Goal: Task Accomplishment & Management: Manage account settings

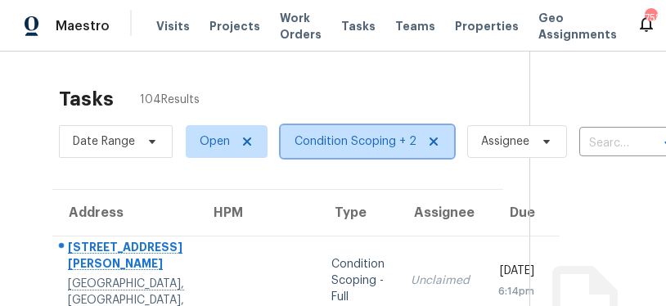
click at [351, 140] on span "Condition Scoping + 2" at bounding box center [356, 141] width 122 height 16
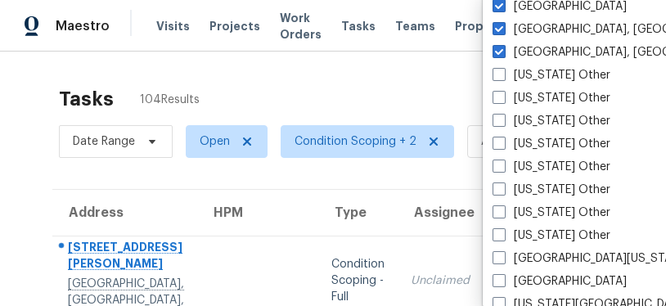
scroll to position [1338, 0]
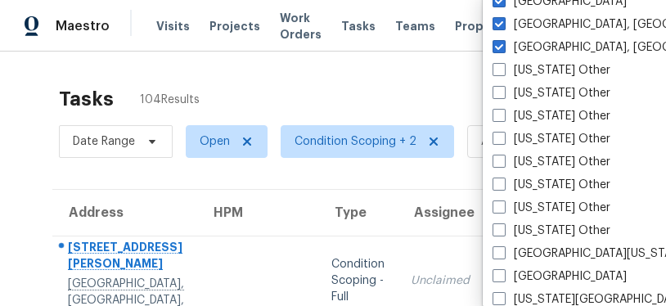
click at [573, 71] on label "[US_STATE] Other" at bounding box center [552, 70] width 118 height 16
click at [503, 71] on input "[US_STATE] Other" at bounding box center [498, 67] width 11 height 11
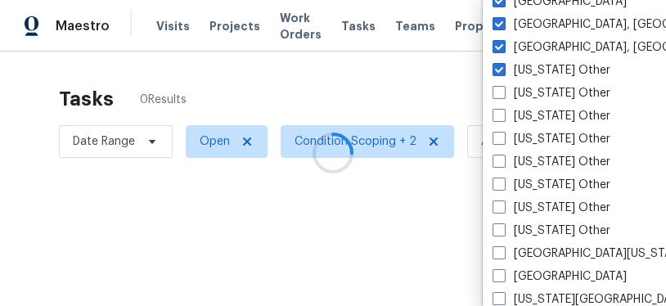
click at [573, 71] on label "[US_STATE] Other" at bounding box center [552, 70] width 118 height 16
click at [503, 71] on input "[US_STATE] Other" at bounding box center [498, 67] width 11 height 11
checkbox input "false"
click at [556, 114] on label "[US_STATE] Other" at bounding box center [552, 116] width 118 height 16
click at [503, 114] on input "[US_STATE] Other" at bounding box center [498, 113] width 11 height 11
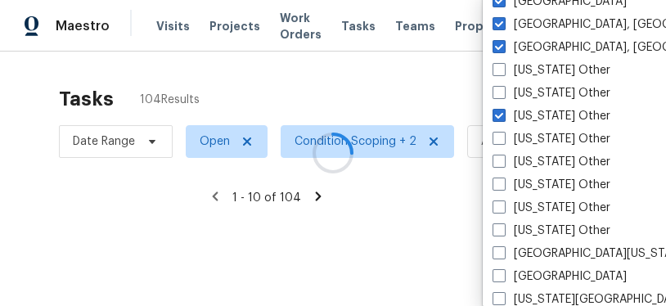
checkbox input "true"
click at [551, 90] on label "[US_STATE] Other" at bounding box center [552, 93] width 118 height 16
click at [503, 90] on input "[US_STATE] Other" at bounding box center [498, 90] width 11 height 11
click at [551, 90] on label "[US_STATE] Other" at bounding box center [552, 93] width 118 height 16
click at [503, 90] on input "[US_STATE] Other" at bounding box center [498, 90] width 11 height 11
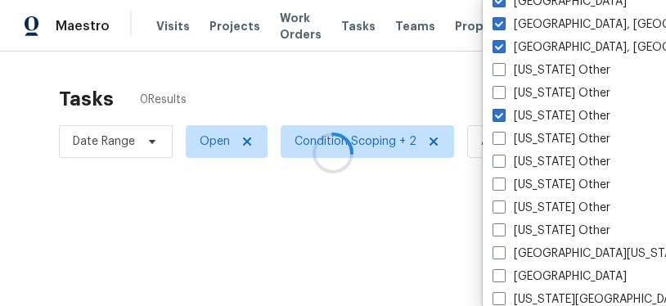
checkbox input "false"
click at [571, 68] on label "[US_STATE] Other" at bounding box center [552, 70] width 118 height 16
click at [503, 68] on input "[US_STATE] Other" at bounding box center [498, 67] width 11 height 11
checkbox input "true"
click at [562, 92] on label "[US_STATE] Other" at bounding box center [552, 93] width 118 height 16
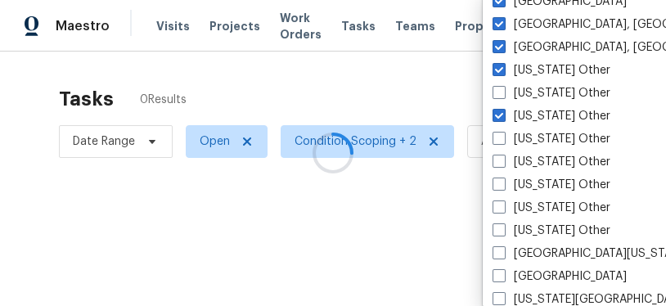
click at [503, 92] on input "[US_STATE] Other" at bounding box center [498, 90] width 11 height 11
checkbox input "true"
click at [560, 138] on label "[US_STATE] Other" at bounding box center [552, 139] width 118 height 16
click at [503, 138] on input "[US_STATE] Other" at bounding box center [498, 136] width 11 height 11
checkbox input "true"
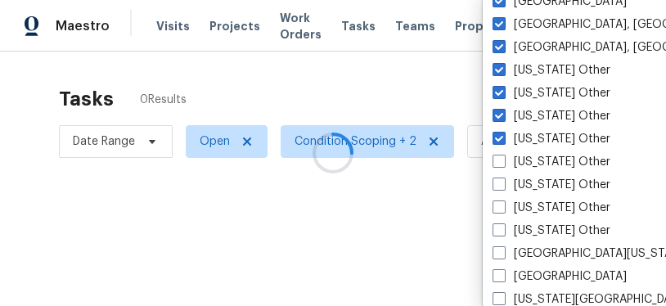
click at [538, 159] on label "[US_STATE] Other" at bounding box center [552, 162] width 118 height 16
click at [503, 159] on input "[US_STATE] Other" at bounding box center [498, 159] width 11 height 11
checkbox input "true"
click at [526, 184] on label "[US_STATE] Other" at bounding box center [552, 185] width 118 height 16
click at [503, 184] on input "[US_STATE] Other" at bounding box center [498, 182] width 11 height 11
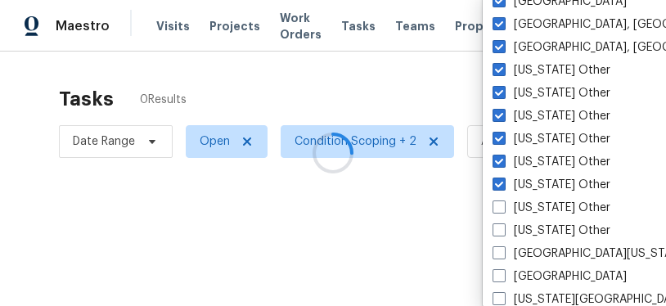
checkbox input "true"
click at [524, 203] on label "[US_STATE] Other" at bounding box center [552, 208] width 118 height 16
click at [503, 203] on input "[US_STATE] Other" at bounding box center [498, 205] width 11 height 11
checkbox input "true"
click at [525, 225] on label "[US_STATE] Other" at bounding box center [552, 231] width 118 height 16
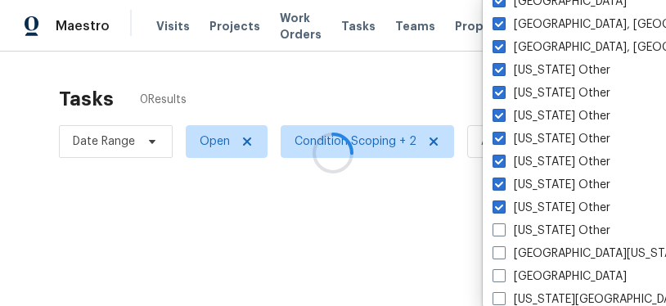
click at [503, 225] on input "[US_STATE] Other" at bounding box center [498, 228] width 11 height 11
checkbox input "true"
click at [525, 248] on label "[GEOGRAPHIC_DATA][US_STATE]" at bounding box center [591, 254] width 196 height 16
click at [503, 248] on input "[GEOGRAPHIC_DATA][US_STATE]" at bounding box center [498, 251] width 11 height 11
checkbox input "true"
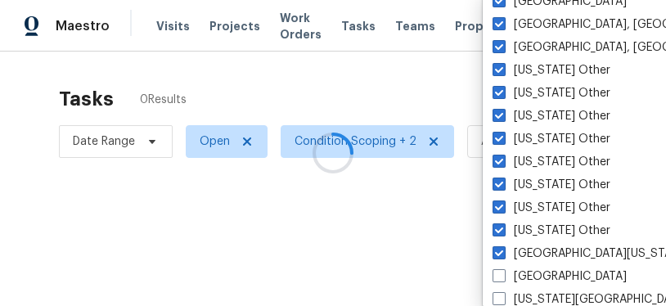
click at [524, 273] on label "[GEOGRAPHIC_DATA]" at bounding box center [560, 277] width 134 height 16
click at [503, 273] on input "[GEOGRAPHIC_DATA]" at bounding box center [498, 274] width 11 height 11
checkbox input "true"
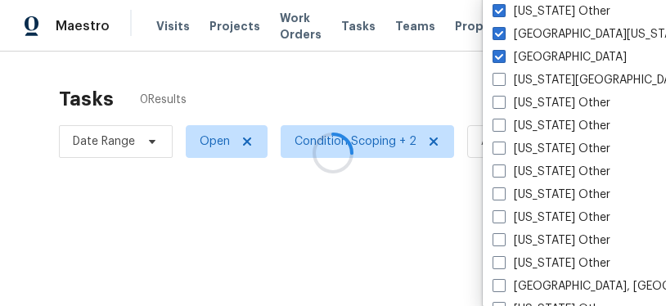
scroll to position [1560, 0]
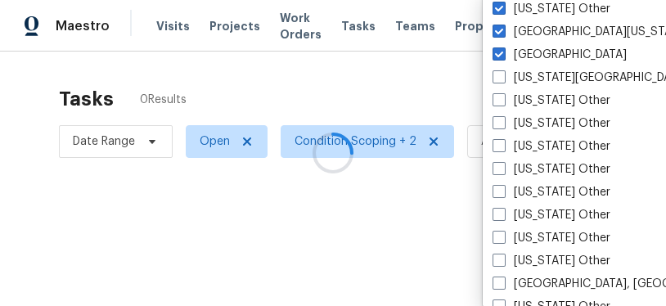
click at [548, 84] on label "[US_STATE][GEOGRAPHIC_DATA]" at bounding box center [591, 78] width 196 height 16
click at [503, 80] on input "[US_STATE][GEOGRAPHIC_DATA]" at bounding box center [498, 75] width 11 height 11
checkbox input "true"
click at [547, 106] on label "[US_STATE] Other" at bounding box center [552, 101] width 118 height 16
click at [503, 103] on input "[US_STATE] Other" at bounding box center [498, 98] width 11 height 11
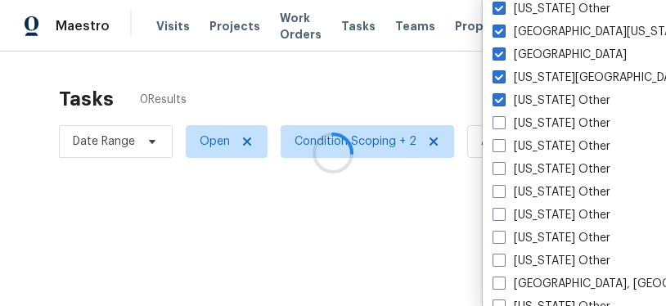
checkbox input "true"
click at [543, 122] on label "[US_STATE] Other" at bounding box center [552, 123] width 118 height 16
click at [503, 122] on input "[US_STATE] Other" at bounding box center [498, 120] width 11 height 11
checkbox input "true"
click at [532, 141] on label "[US_STATE] Other" at bounding box center [552, 146] width 118 height 16
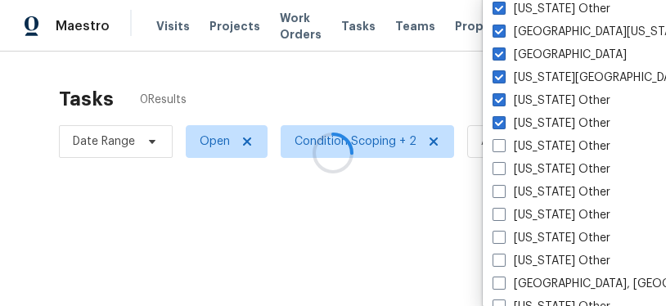
click at [503, 141] on input "[US_STATE] Other" at bounding box center [498, 143] width 11 height 11
checkbox input "true"
click at [522, 164] on label "[US_STATE] Other" at bounding box center [552, 169] width 118 height 16
click at [503, 164] on input "[US_STATE] Other" at bounding box center [498, 166] width 11 height 11
checkbox input "true"
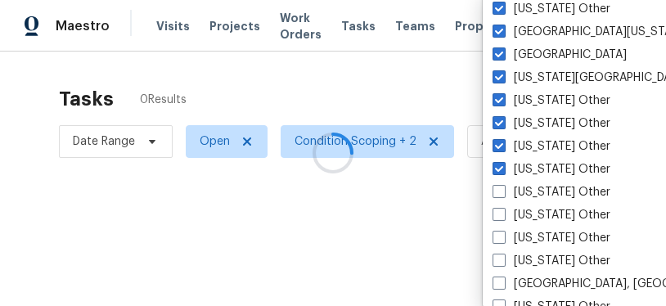
click at [514, 188] on label "[US_STATE] Other" at bounding box center [552, 192] width 118 height 16
click at [503, 188] on input "[US_STATE] Other" at bounding box center [498, 189] width 11 height 11
checkbox input "true"
click at [513, 210] on label "[US_STATE] Other" at bounding box center [552, 215] width 118 height 16
click at [503, 210] on input "[US_STATE] Other" at bounding box center [498, 212] width 11 height 11
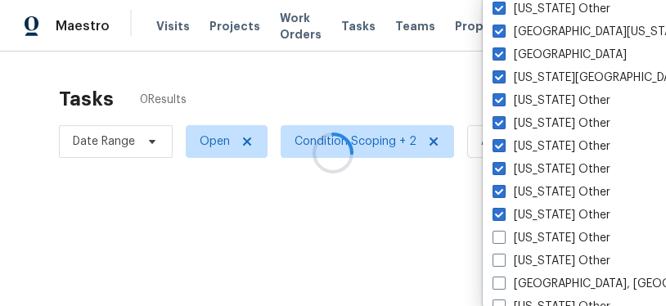
checkbox input "true"
click at [503, 237] on span at bounding box center [499, 237] width 13 height 13
click at [503, 237] on input "[US_STATE] Other" at bounding box center [498, 235] width 11 height 11
checkbox input "true"
click at [505, 260] on span at bounding box center [499, 260] width 13 height 13
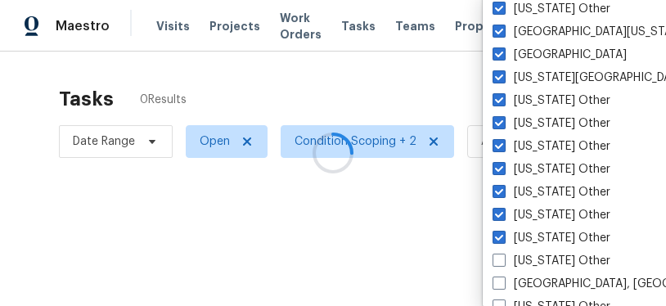
click at [503, 260] on input "[US_STATE] Other" at bounding box center [498, 258] width 11 height 11
checkbox input "true"
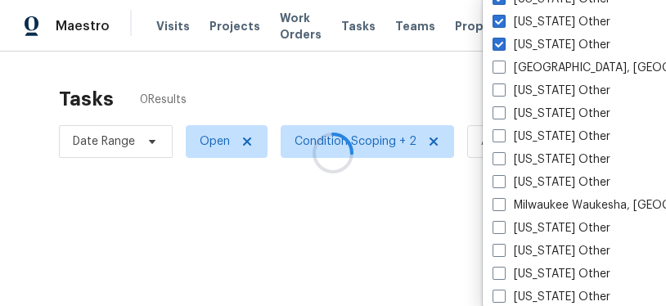
scroll to position [1799, 0]
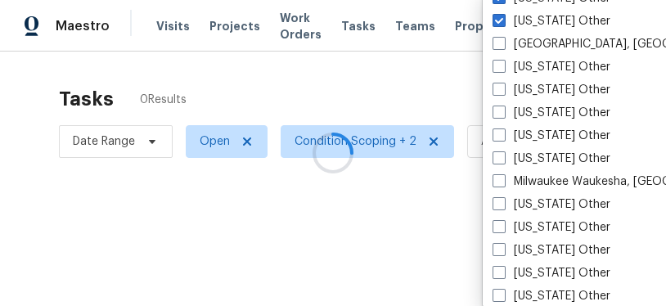
click at [523, 43] on label "[GEOGRAPHIC_DATA], [GEOGRAPHIC_DATA]" at bounding box center [620, 44] width 254 height 16
click at [503, 43] on input "[GEOGRAPHIC_DATA], [GEOGRAPHIC_DATA]" at bounding box center [498, 41] width 11 height 11
checkbox input "true"
click at [511, 70] on label "[US_STATE] Other" at bounding box center [552, 67] width 118 height 16
click at [503, 70] on input "[US_STATE] Other" at bounding box center [498, 64] width 11 height 11
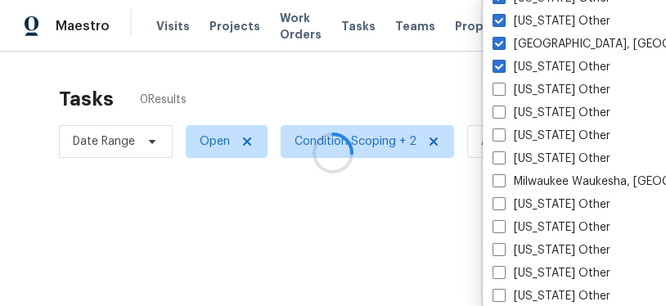
checkbox input "true"
click at [508, 93] on label "[US_STATE] Other" at bounding box center [552, 90] width 118 height 16
click at [503, 93] on input "[US_STATE] Other" at bounding box center [498, 87] width 11 height 11
checkbox input "true"
click at [508, 114] on label "[US_STATE] Other" at bounding box center [552, 113] width 118 height 16
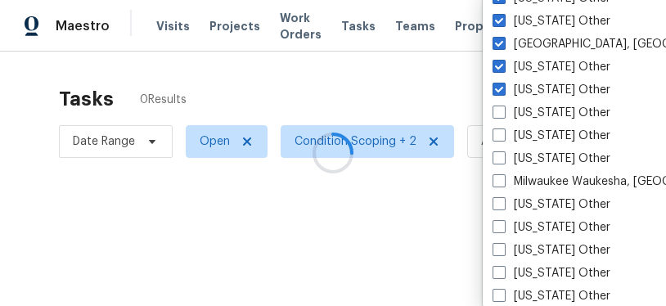
click at [503, 114] on input "[US_STATE] Other" at bounding box center [498, 110] width 11 height 11
checkbox input "true"
click at [506, 134] on label "[US_STATE] Other" at bounding box center [552, 136] width 118 height 16
click at [503, 134] on input "[US_STATE] Other" at bounding box center [498, 133] width 11 height 11
checkbox input "true"
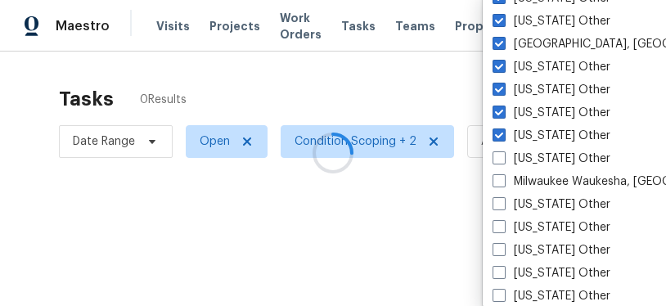
click at [507, 160] on label "[US_STATE] Other" at bounding box center [552, 159] width 118 height 16
click at [503, 160] on input "[US_STATE] Other" at bounding box center [498, 156] width 11 height 11
checkbox input "true"
click at [504, 182] on span at bounding box center [499, 180] width 13 height 13
click at [503, 182] on input "Milwaukee Waukesha, [GEOGRAPHIC_DATA]" at bounding box center [498, 179] width 11 height 11
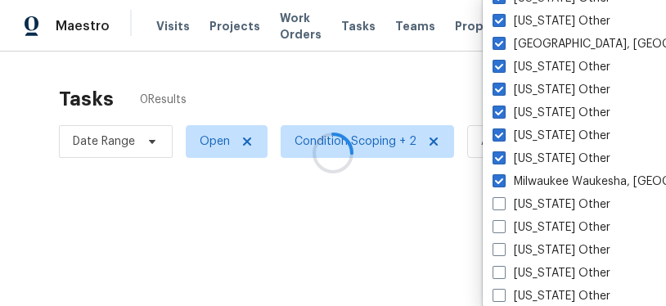
checkbox input "true"
click at [503, 208] on span at bounding box center [499, 203] width 13 height 13
click at [503, 207] on input "[US_STATE] Other" at bounding box center [498, 201] width 11 height 11
checkbox input "true"
click at [503, 229] on span at bounding box center [499, 226] width 13 height 13
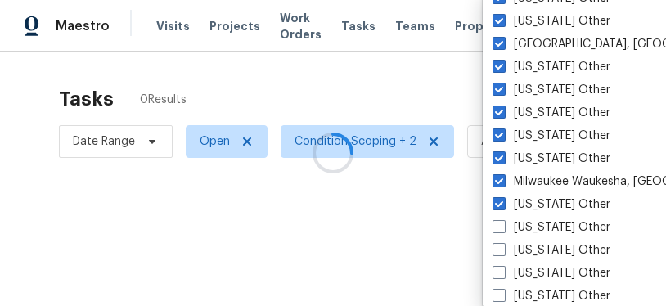
click at [503, 229] on input "[US_STATE] Other" at bounding box center [498, 224] width 11 height 11
checkbox input "true"
click at [504, 250] on span at bounding box center [499, 249] width 13 height 13
click at [503, 250] on input "[US_STATE] Other" at bounding box center [498, 247] width 11 height 11
checkbox input "true"
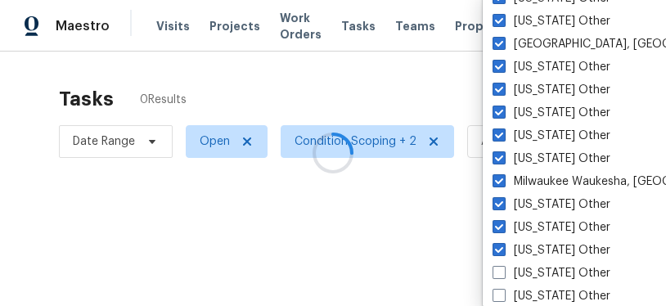
click at [502, 273] on span at bounding box center [499, 272] width 13 height 13
click at [502, 273] on input "[US_STATE] Other" at bounding box center [498, 270] width 11 height 11
checkbox input "true"
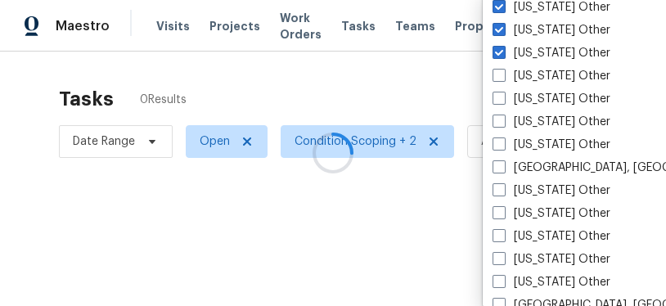
scroll to position [2026, 0]
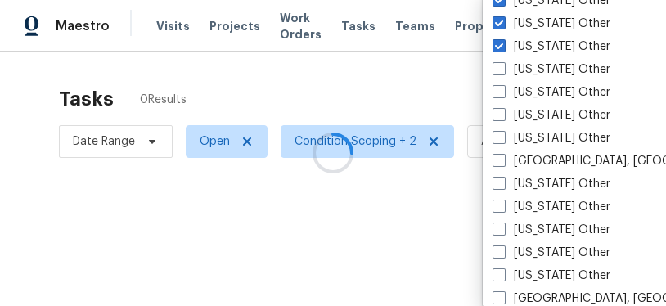
click at [540, 69] on label "[US_STATE] Other" at bounding box center [552, 69] width 118 height 16
click at [503, 69] on input "[US_STATE] Other" at bounding box center [498, 66] width 11 height 11
checkbox input "true"
click at [527, 97] on label "[US_STATE] Other" at bounding box center [552, 92] width 118 height 16
click at [503, 95] on input "[US_STATE] Other" at bounding box center [498, 89] width 11 height 11
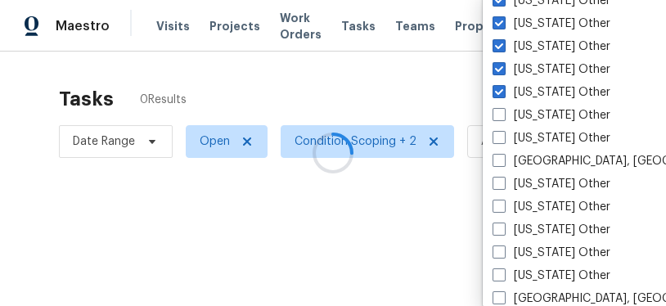
checkbox input "true"
click at [527, 113] on label "[US_STATE] Other" at bounding box center [552, 115] width 118 height 16
click at [503, 113] on input "[US_STATE] Other" at bounding box center [498, 112] width 11 height 11
checkbox input "true"
click at [521, 136] on label "[US_STATE] Other" at bounding box center [552, 138] width 118 height 16
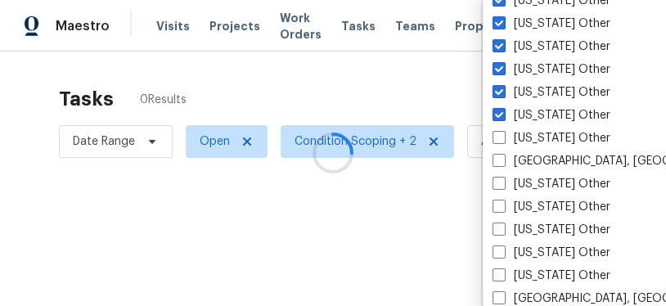
click at [503, 136] on input "[US_STATE] Other" at bounding box center [498, 135] width 11 height 11
checkbox input "true"
click at [514, 161] on label "[GEOGRAPHIC_DATA], [GEOGRAPHIC_DATA]" at bounding box center [620, 161] width 254 height 16
click at [503, 161] on input "[GEOGRAPHIC_DATA], [GEOGRAPHIC_DATA]" at bounding box center [498, 158] width 11 height 11
checkbox input "true"
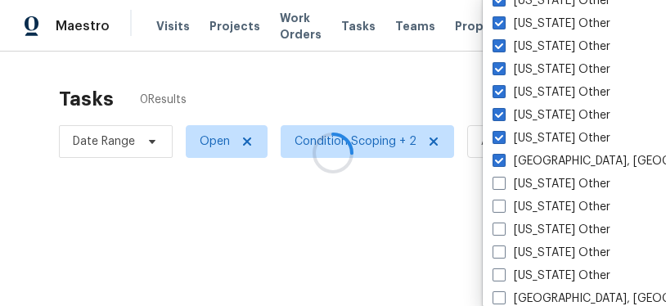
click at [517, 185] on label "[US_STATE] Other" at bounding box center [552, 184] width 118 height 16
click at [503, 185] on input "[US_STATE] Other" at bounding box center [498, 181] width 11 height 11
checkbox input "true"
click at [522, 202] on label "[US_STATE] Other" at bounding box center [552, 207] width 118 height 16
click at [503, 202] on input "[US_STATE] Other" at bounding box center [498, 204] width 11 height 11
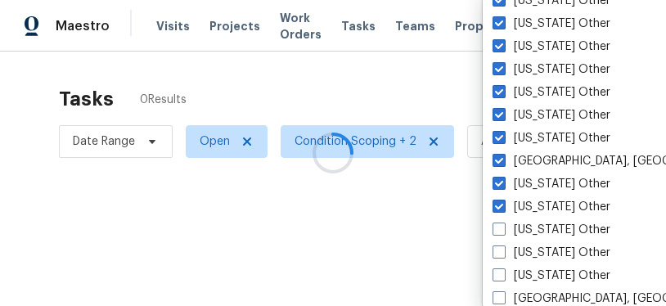
checkbox input "true"
click at [515, 231] on label "[US_STATE] Other" at bounding box center [552, 230] width 118 height 16
click at [503, 231] on input "[US_STATE] Other" at bounding box center [498, 227] width 11 height 11
click at [515, 231] on label "[US_STATE] Other" at bounding box center [552, 230] width 118 height 16
click at [503, 231] on input "[US_STATE] Other" at bounding box center [498, 227] width 11 height 11
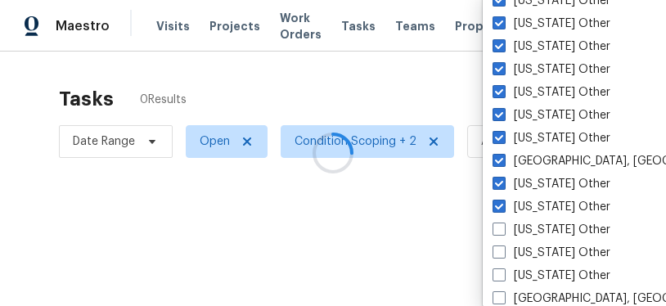
checkbox input "false"
click at [513, 251] on label "[US_STATE] Other" at bounding box center [552, 253] width 118 height 16
click at [503, 251] on input "[US_STATE] Other" at bounding box center [498, 250] width 11 height 11
checkbox input "true"
click at [511, 226] on label "[US_STATE] Other" at bounding box center [552, 230] width 118 height 16
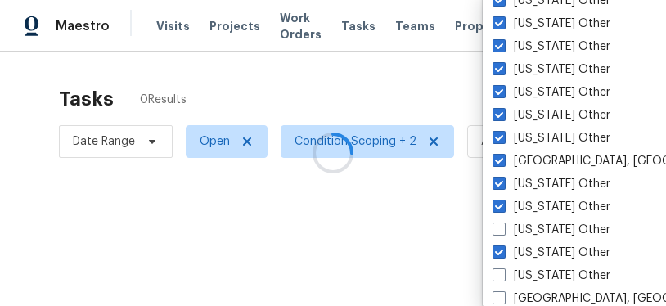
click at [503, 226] on input "[US_STATE] Other" at bounding box center [498, 227] width 11 height 11
checkbox input "true"
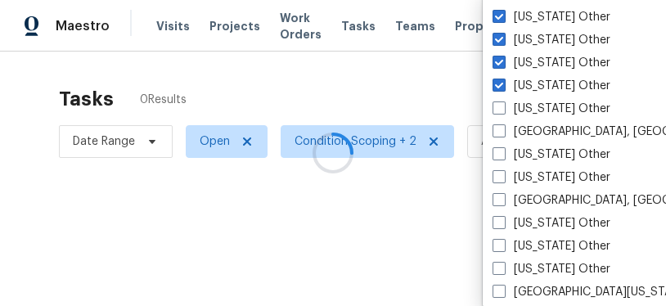
scroll to position [2216, 0]
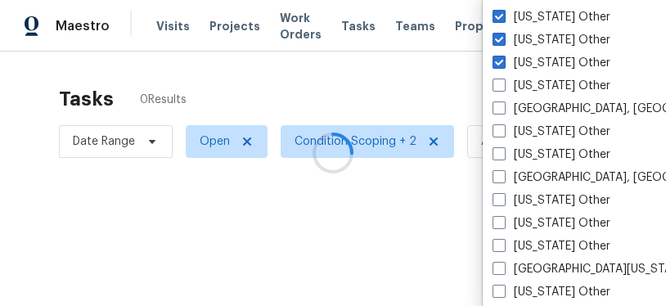
click at [518, 90] on label "[US_STATE] Other" at bounding box center [552, 86] width 118 height 16
click at [503, 88] on input "[US_STATE] Other" at bounding box center [498, 83] width 11 height 11
checkbox input "true"
click at [508, 111] on label "[GEOGRAPHIC_DATA], [GEOGRAPHIC_DATA]" at bounding box center [620, 109] width 254 height 16
click at [503, 111] on input "[GEOGRAPHIC_DATA], [GEOGRAPHIC_DATA]" at bounding box center [498, 106] width 11 height 11
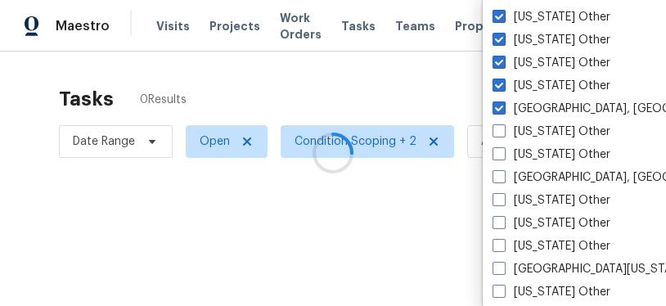
checkbox input "true"
click at [518, 133] on label "[US_STATE] Other" at bounding box center [552, 132] width 118 height 16
click at [503, 133] on input "[US_STATE] Other" at bounding box center [498, 129] width 11 height 11
checkbox input "true"
click at [514, 157] on label "[US_STATE] Other" at bounding box center [552, 155] width 118 height 16
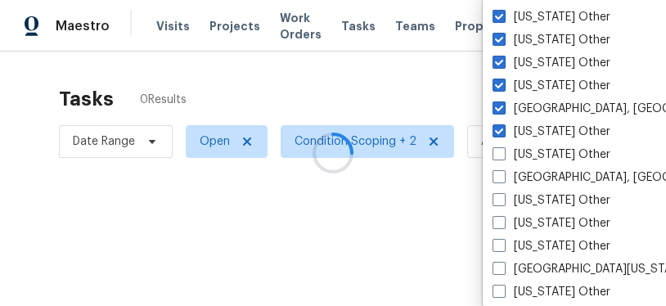
click at [503, 157] on input "[US_STATE] Other" at bounding box center [498, 152] width 11 height 11
checkbox input "true"
click at [514, 178] on label "[GEOGRAPHIC_DATA], [GEOGRAPHIC_DATA]" at bounding box center [620, 177] width 254 height 16
click at [503, 178] on input "[GEOGRAPHIC_DATA], [GEOGRAPHIC_DATA]" at bounding box center [498, 174] width 11 height 11
checkbox input "true"
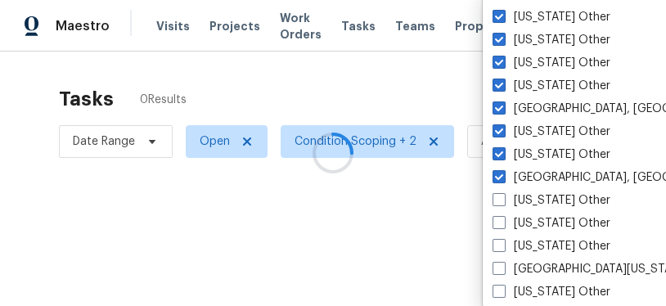
click at [516, 201] on label "[US_STATE] Other" at bounding box center [552, 200] width 118 height 16
click at [503, 201] on input "[US_STATE] Other" at bounding box center [498, 197] width 11 height 11
checkbox input "true"
click at [510, 226] on label "[US_STATE] Other" at bounding box center [552, 223] width 118 height 16
click at [503, 226] on input "[US_STATE] Other" at bounding box center [498, 220] width 11 height 11
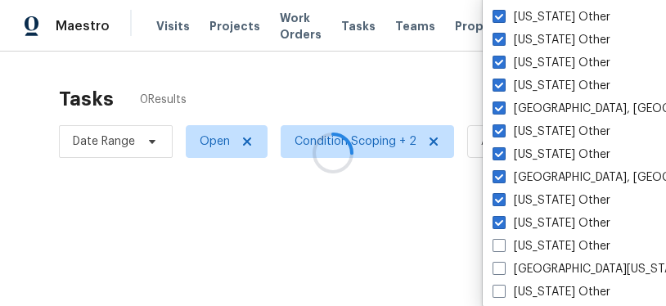
checkbox input "true"
click at [524, 250] on label "[US_STATE] Other" at bounding box center [552, 246] width 118 height 16
click at [503, 249] on input "[US_STATE] Other" at bounding box center [498, 243] width 11 height 11
checkbox input "true"
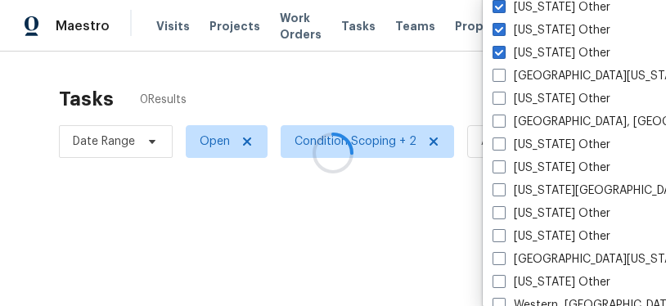
scroll to position [2412, 0]
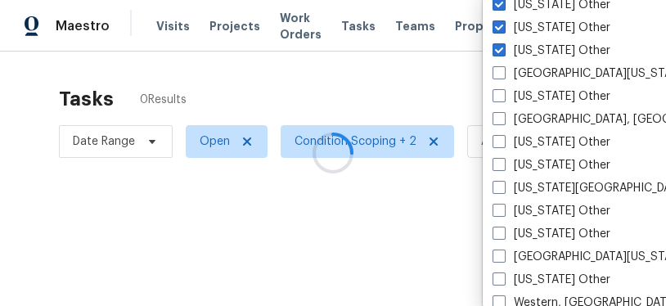
click at [547, 69] on label "[GEOGRAPHIC_DATA][US_STATE]" at bounding box center [591, 73] width 196 height 16
click at [503, 69] on input "[GEOGRAPHIC_DATA][US_STATE]" at bounding box center [498, 70] width 11 height 11
checkbox input "true"
click at [528, 95] on label "[US_STATE] Other" at bounding box center [552, 96] width 118 height 16
click at [503, 95] on input "[US_STATE] Other" at bounding box center [498, 93] width 11 height 11
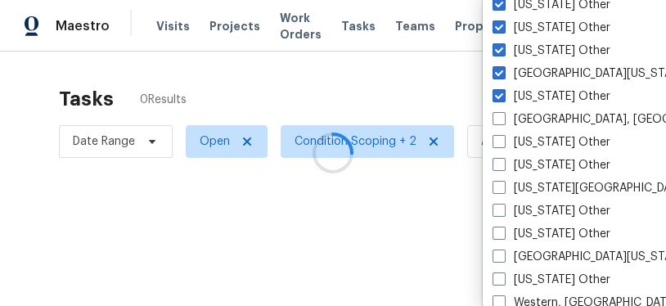
checkbox input "true"
click at [526, 120] on label "[GEOGRAPHIC_DATA], [GEOGRAPHIC_DATA]" at bounding box center [620, 119] width 254 height 16
click at [503, 120] on input "[GEOGRAPHIC_DATA], [GEOGRAPHIC_DATA]" at bounding box center [498, 116] width 11 height 11
checkbox input "true"
click at [517, 141] on label "[US_STATE] Other" at bounding box center [552, 142] width 118 height 16
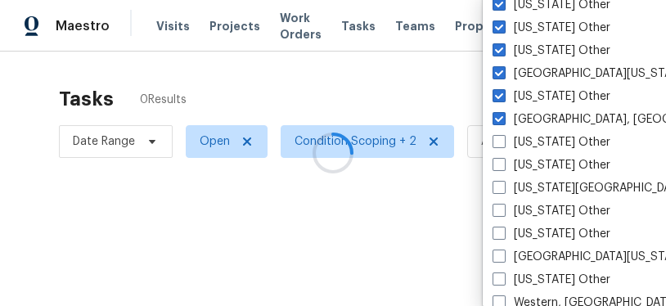
click at [503, 141] on input "[US_STATE] Other" at bounding box center [498, 139] width 11 height 11
checkbox input "true"
click at [531, 163] on label "[US_STATE] Other" at bounding box center [552, 165] width 118 height 16
click at [503, 163] on input "[US_STATE] Other" at bounding box center [498, 162] width 11 height 11
checkbox input "true"
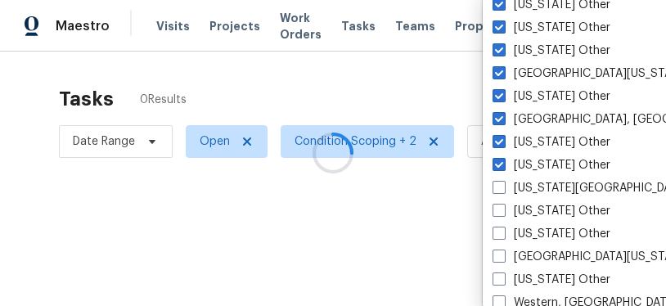
click at [526, 185] on label "[US_STATE][GEOGRAPHIC_DATA], [GEOGRAPHIC_DATA]" at bounding box center [650, 188] width 315 height 16
click at [503, 185] on input "[US_STATE][GEOGRAPHIC_DATA], [GEOGRAPHIC_DATA]" at bounding box center [498, 185] width 11 height 11
checkbox input "true"
click at [526, 206] on label "[US_STATE] Other" at bounding box center [552, 211] width 118 height 16
click at [503, 206] on input "[US_STATE] Other" at bounding box center [498, 208] width 11 height 11
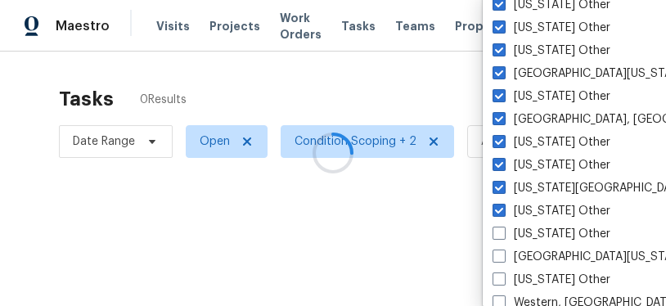
checkbox input "true"
click at [528, 235] on label "[US_STATE] Other" at bounding box center [552, 234] width 118 height 16
click at [503, 235] on input "[US_STATE] Other" at bounding box center [498, 231] width 11 height 11
checkbox input "true"
click at [527, 256] on label "[GEOGRAPHIC_DATA][US_STATE]" at bounding box center [591, 257] width 196 height 16
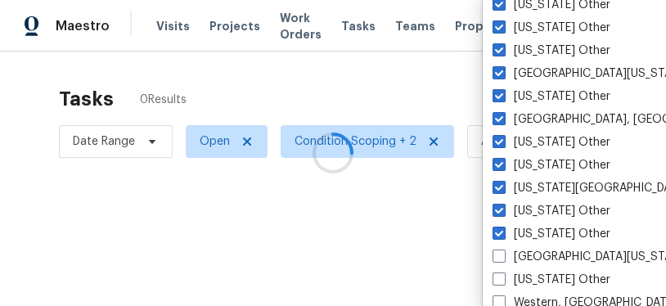
click at [503, 256] on input "[GEOGRAPHIC_DATA][US_STATE]" at bounding box center [498, 254] width 11 height 11
checkbox input "true"
click at [527, 273] on label "[US_STATE] Other" at bounding box center [552, 280] width 118 height 16
click at [503, 273] on input "[US_STATE] Other" at bounding box center [498, 277] width 11 height 11
checkbox input "true"
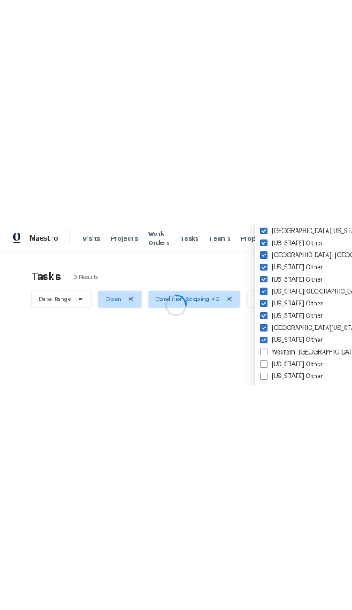
scroll to position [2472, 0]
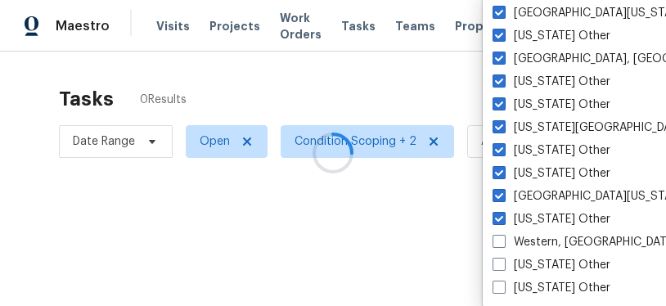
click at [520, 241] on label "Western, [GEOGRAPHIC_DATA]" at bounding box center [585, 242] width 185 height 16
click at [503, 241] on input "Western, [GEOGRAPHIC_DATA]" at bounding box center [498, 239] width 11 height 11
checkbox input "true"
click at [515, 259] on label "[US_STATE] Other" at bounding box center [552, 265] width 118 height 16
click at [503, 259] on input "[US_STATE] Other" at bounding box center [498, 262] width 11 height 11
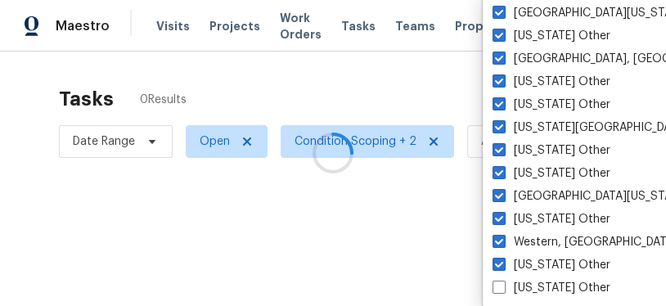
click at [499, 273] on label "[US_STATE] Other" at bounding box center [552, 265] width 118 height 16
click at [499, 268] on input "[US_STATE] Other" at bounding box center [498, 262] width 11 height 11
click at [505, 271] on label "[US_STATE] Other" at bounding box center [552, 265] width 118 height 16
click at [503, 268] on input "[US_STATE] Other" at bounding box center [498, 262] width 11 height 11
checkbox input "true"
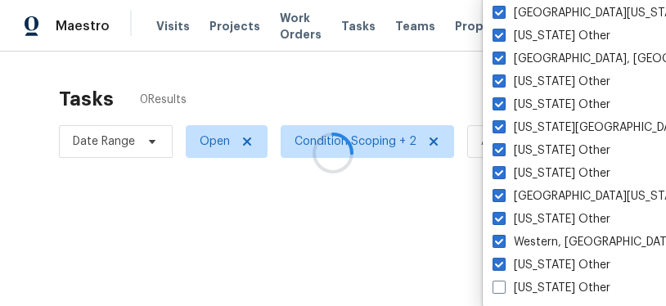
click at [502, 288] on span at bounding box center [499, 287] width 13 height 13
click at [502, 288] on input "[US_STATE] Other" at bounding box center [498, 285] width 11 height 11
checkbox input "true"
click at [422, 195] on div at bounding box center [333, 153] width 666 height 306
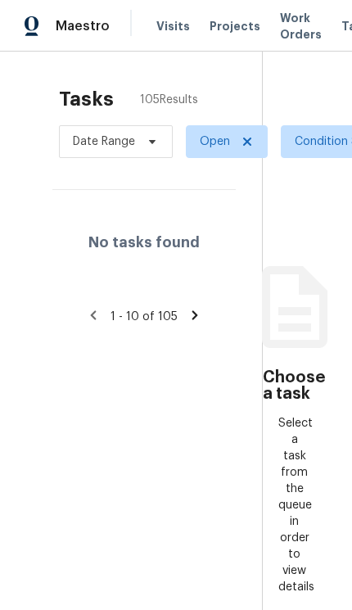
scroll to position [43, 25]
